Goal: Task Accomplishment & Management: Complete application form

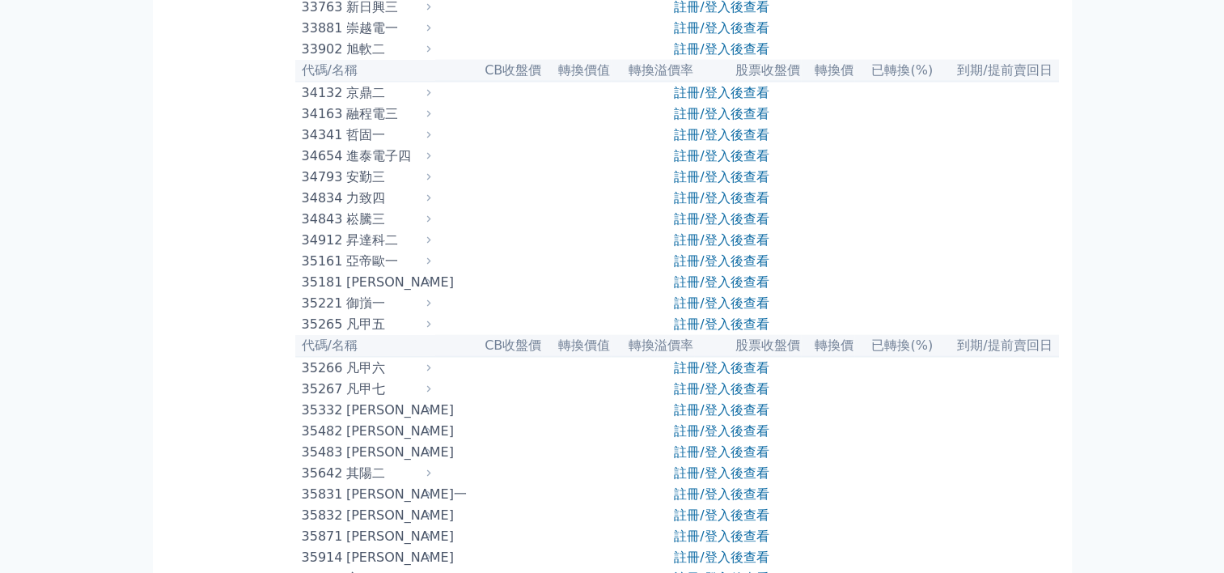
scroll to position [3397, 0]
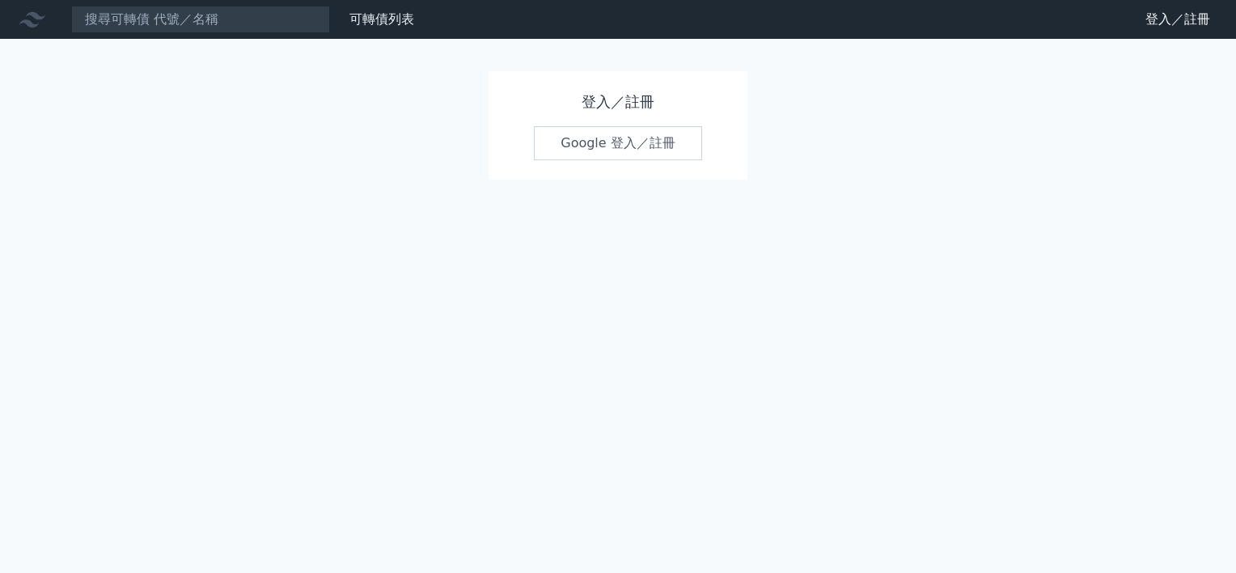
click at [613, 134] on link "Google 登入／註冊" at bounding box center [618, 143] width 168 height 34
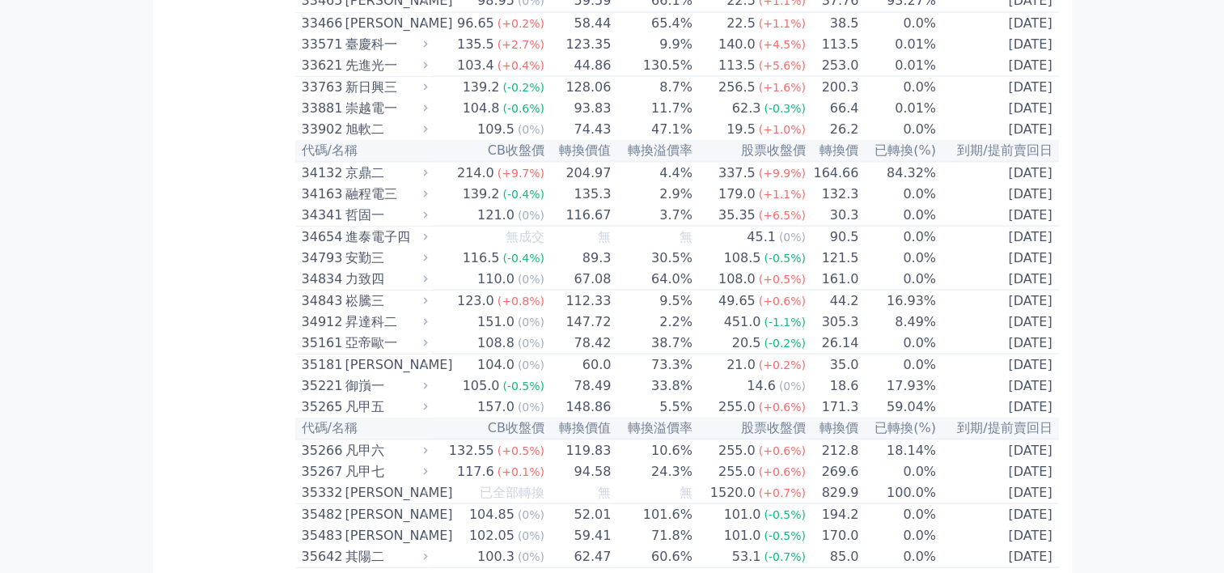
scroll to position [3316, 0]
